Goal: Task Accomplishment & Management: Manage account settings

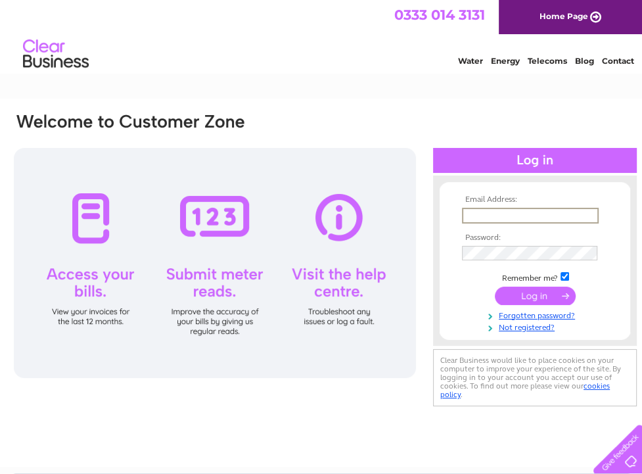
click at [503, 215] on input "text" at bounding box center [530, 216] width 137 height 16
type input "[EMAIL_ADDRESS][DOMAIN_NAME]"
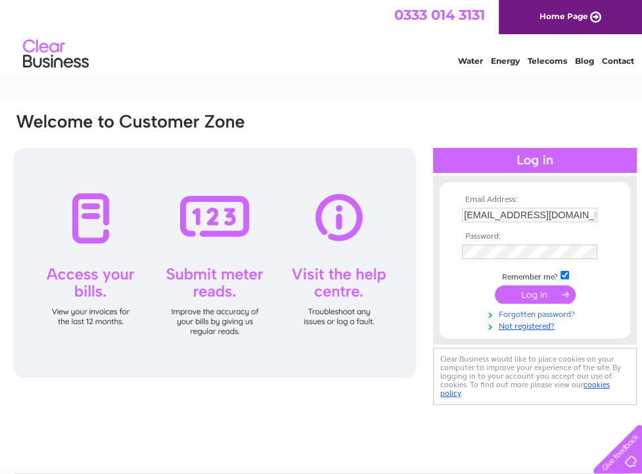
click at [544, 315] on link "Forgotten password?" at bounding box center [536, 313] width 149 height 12
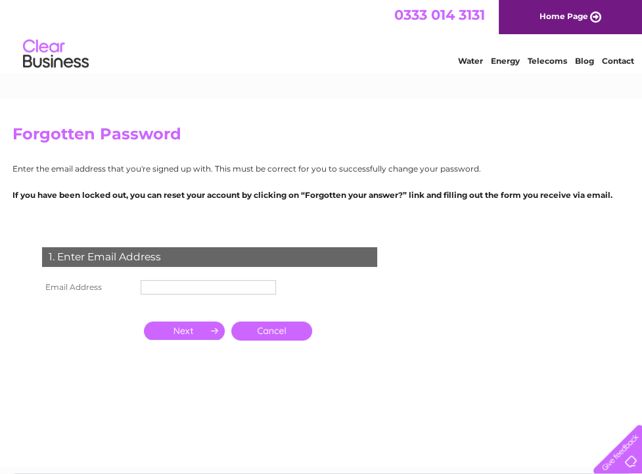
click at [166, 283] on input "text" at bounding box center [208, 287] width 135 height 14
click at [190, 338] on input "button" at bounding box center [184, 330] width 81 height 18
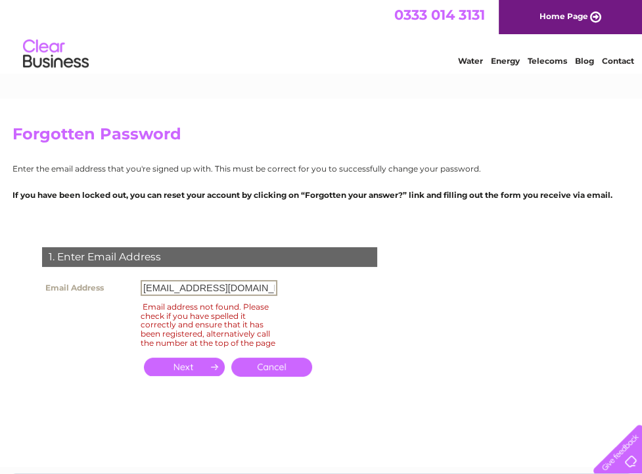
drag, startPoint x: 186, startPoint y: 285, endPoint x: 88, endPoint y: 282, distance: 98.0
click at [89, 282] on tr "Email Address lo-est-ao3@rfca.mod.uk" at bounding box center [160, 288] width 242 height 22
type input "lo-estatesao2@rfca.mod.uk"
click at [197, 376] on input "button" at bounding box center [184, 367] width 81 height 18
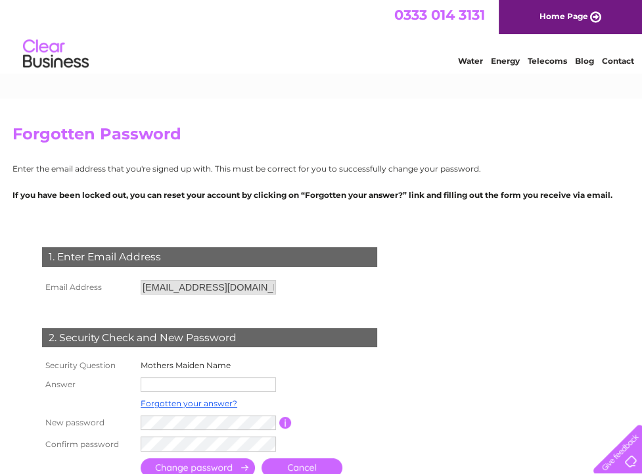
click at [201, 384] on input "text" at bounding box center [208, 384] width 135 height 14
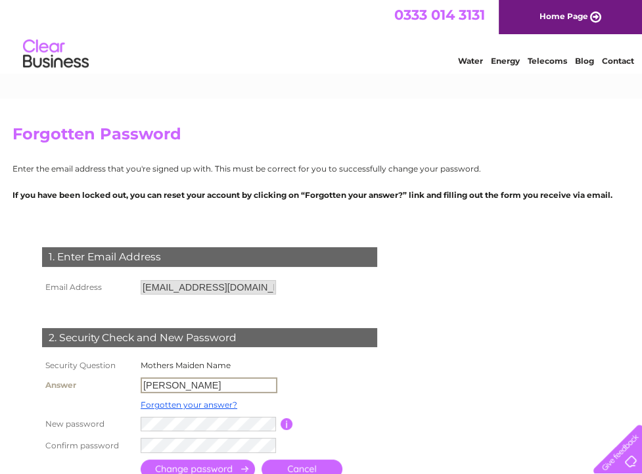
scroll to position [66, 0]
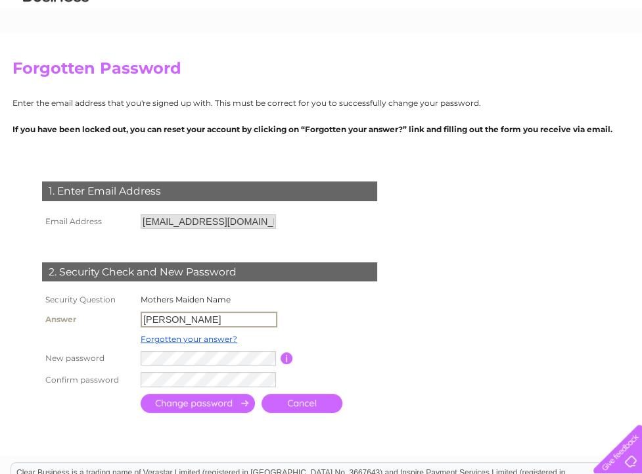
type input "Edwards"
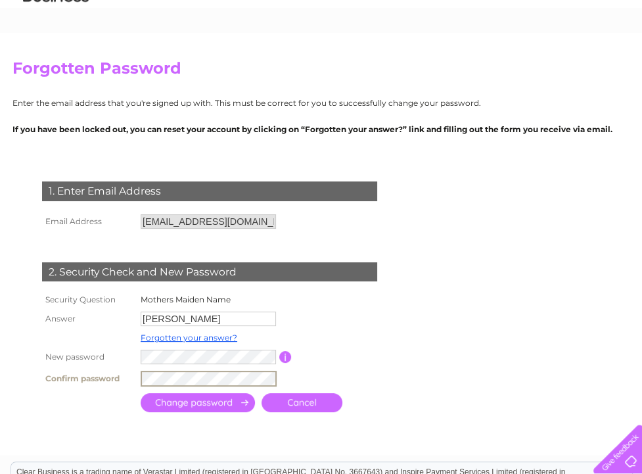
click at [214, 405] on input "submit" at bounding box center [198, 402] width 114 height 19
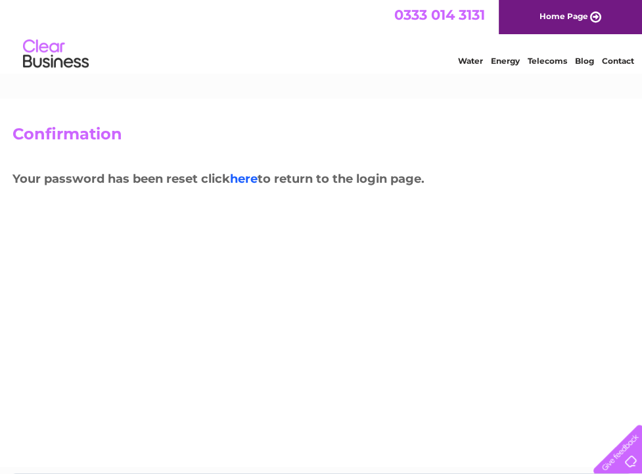
click at [244, 177] on link "here" at bounding box center [244, 179] width 28 height 14
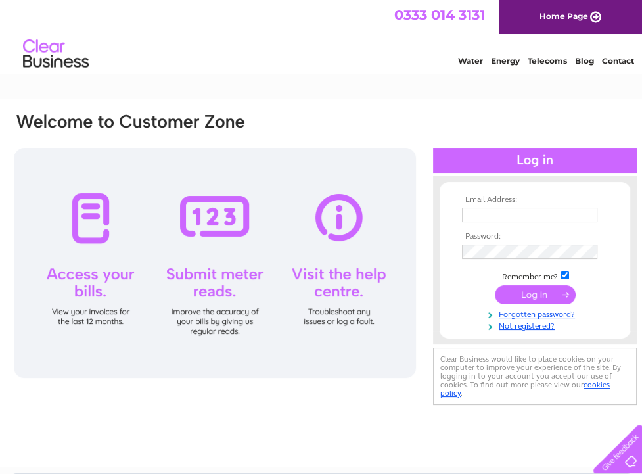
click at [469, 210] on input "text" at bounding box center [529, 215] width 135 height 14
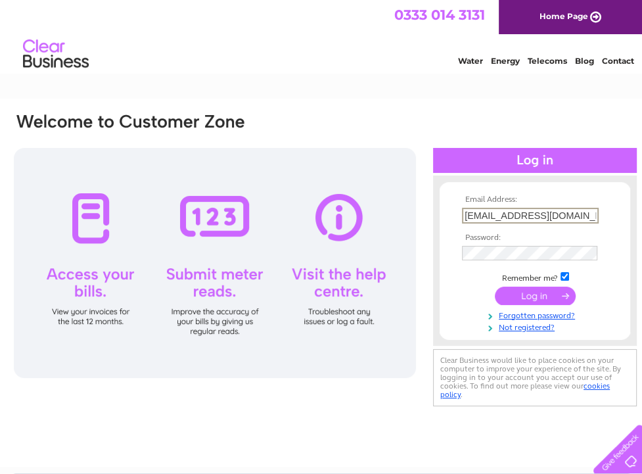
type input "[EMAIL_ADDRESS][DOMAIN_NAME]"
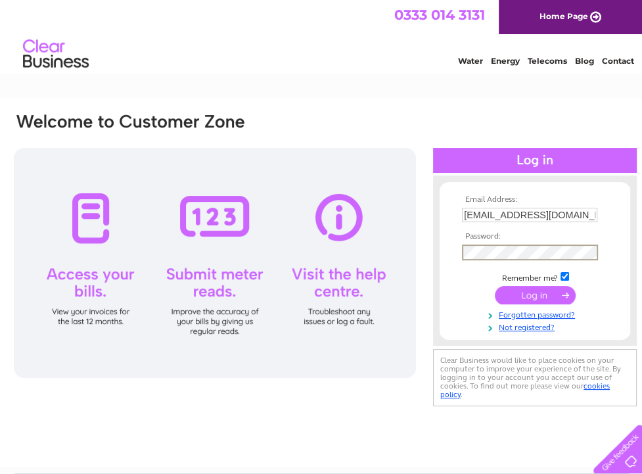
click at [530, 295] on input "submit" at bounding box center [535, 295] width 81 height 18
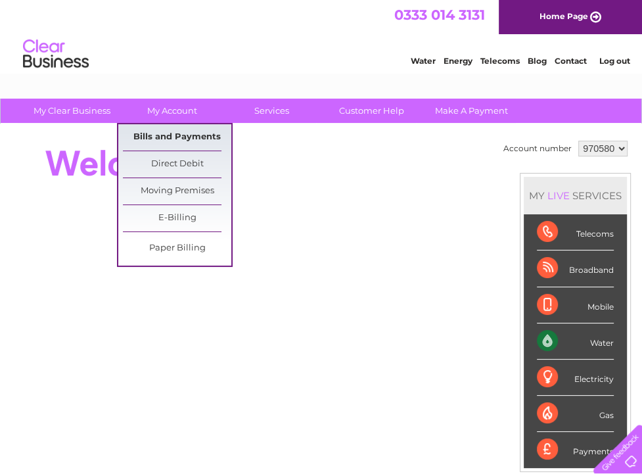
click at [179, 138] on link "Bills and Payments" at bounding box center [177, 137] width 108 height 26
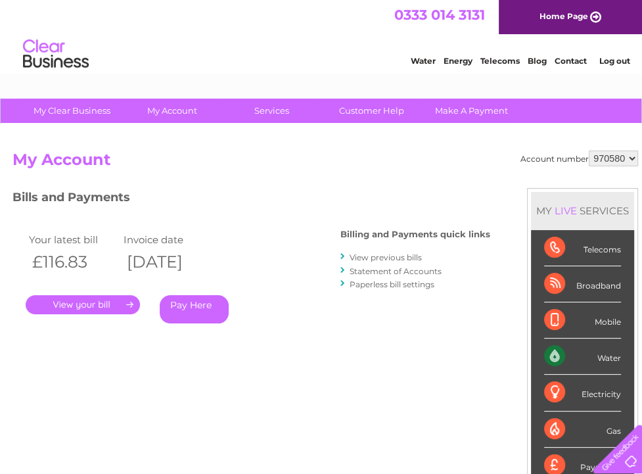
click at [108, 302] on link "." at bounding box center [83, 304] width 114 height 19
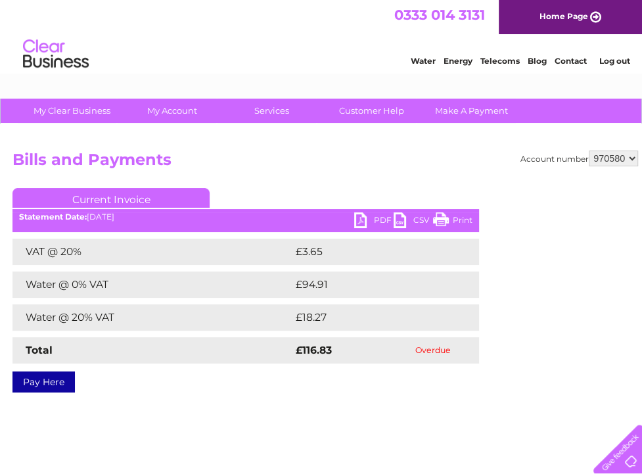
click at [376, 216] on link "PDF" at bounding box center [373, 221] width 39 height 19
